Goal: Obtain resource: Obtain resource

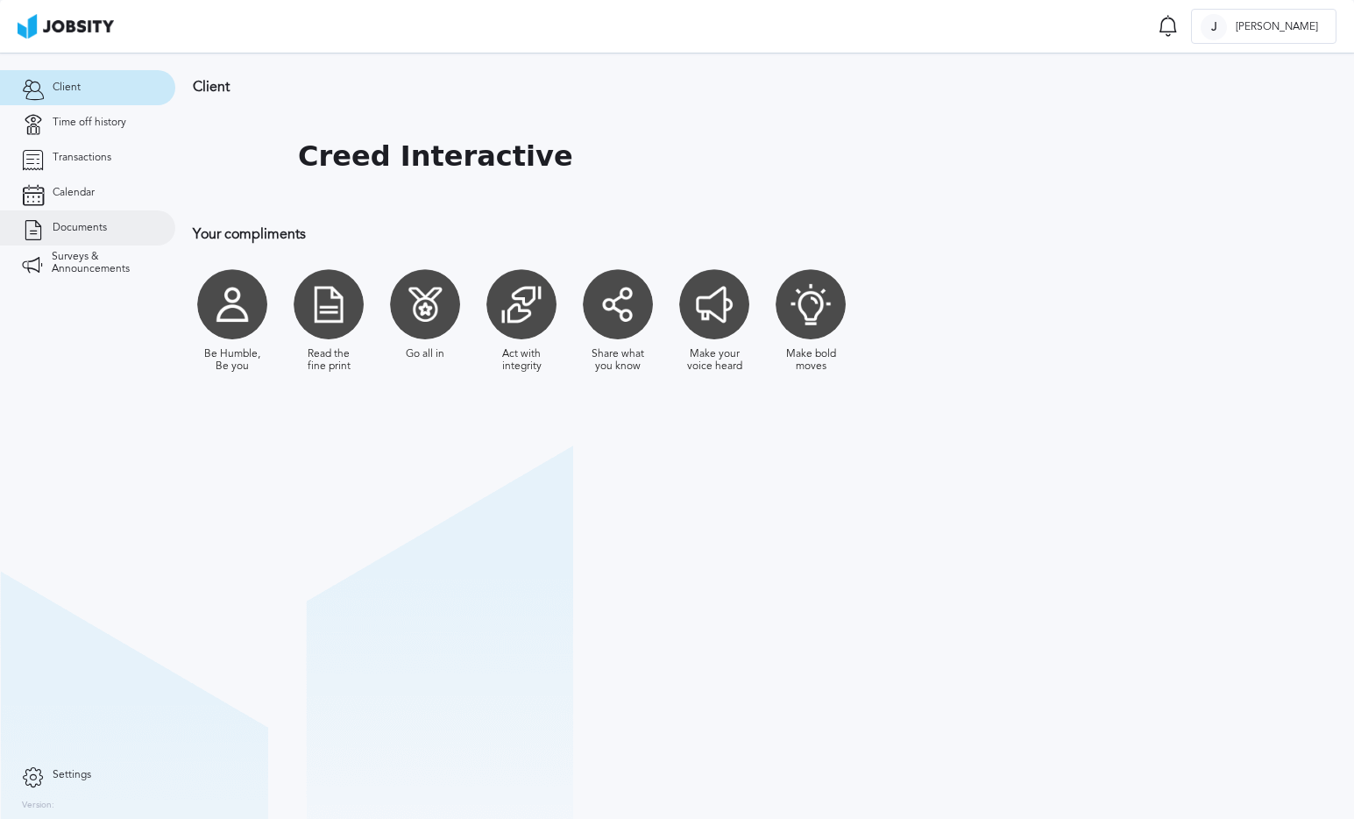
click at [96, 216] on link "Documents" at bounding box center [87, 227] width 175 height 35
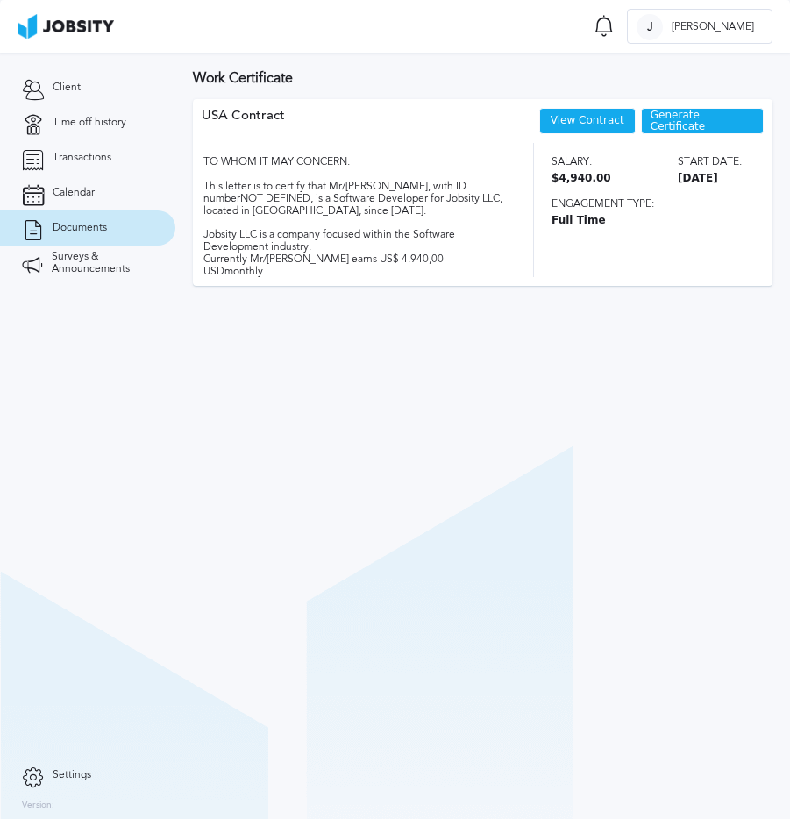
click at [344, 422] on section "Work Certificate USA [DEMOGRAPHIC_DATA] View Contract Generate Certificate TO W…" at bounding box center [482, 436] width 614 height 766
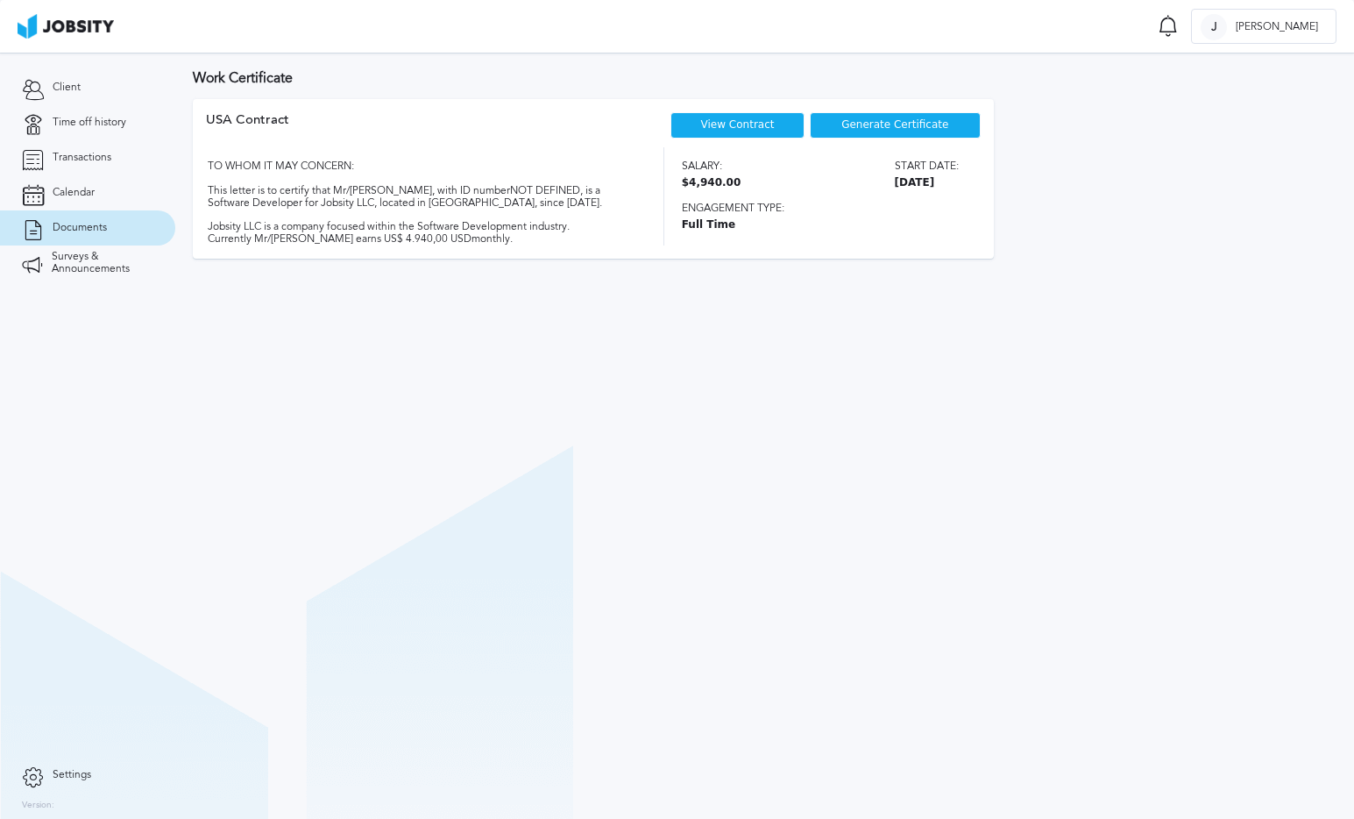
click at [703, 399] on section "Work Certificate USA [DEMOGRAPHIC_DATA] View Contract Generate Certificate TO W…" at bounding box center [764, 436] width 1179 height 766
